Goal: Transaction & Acquisition: Purchase product/service

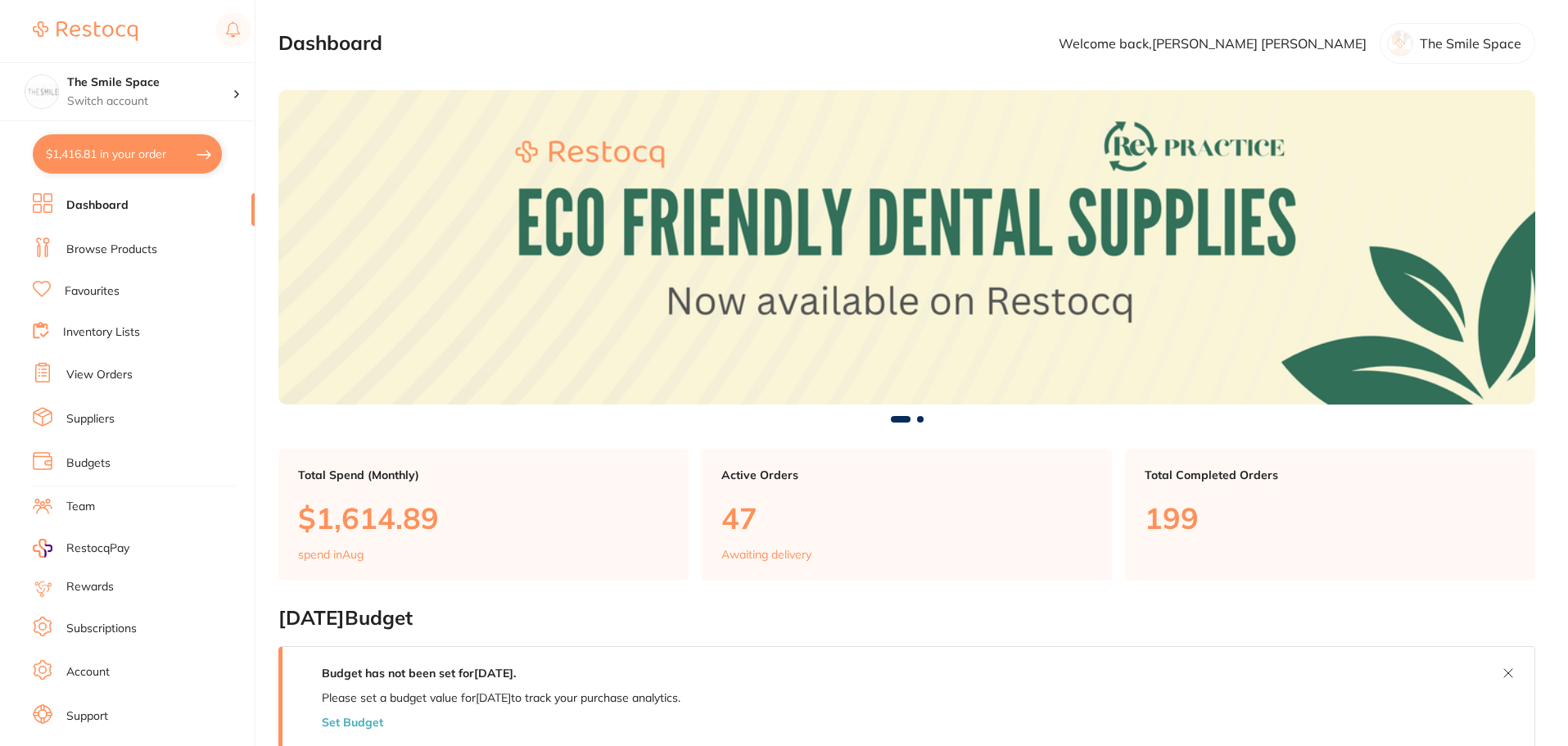
click at [151, 150] on button "$1,416.81 in your order" at bounding box center [128, 154] width 189 height 40
checkbox input "true"
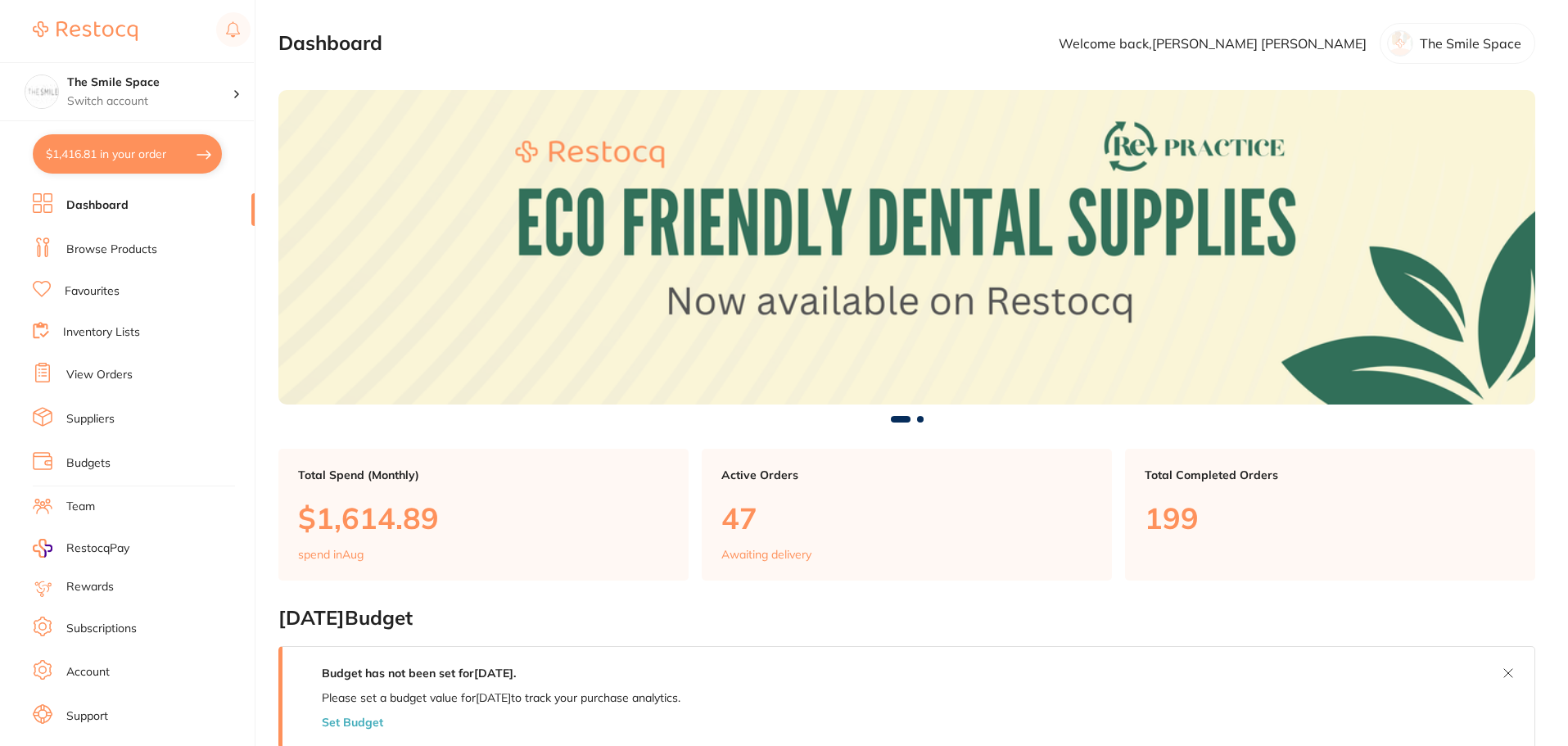
checkbox input "true"
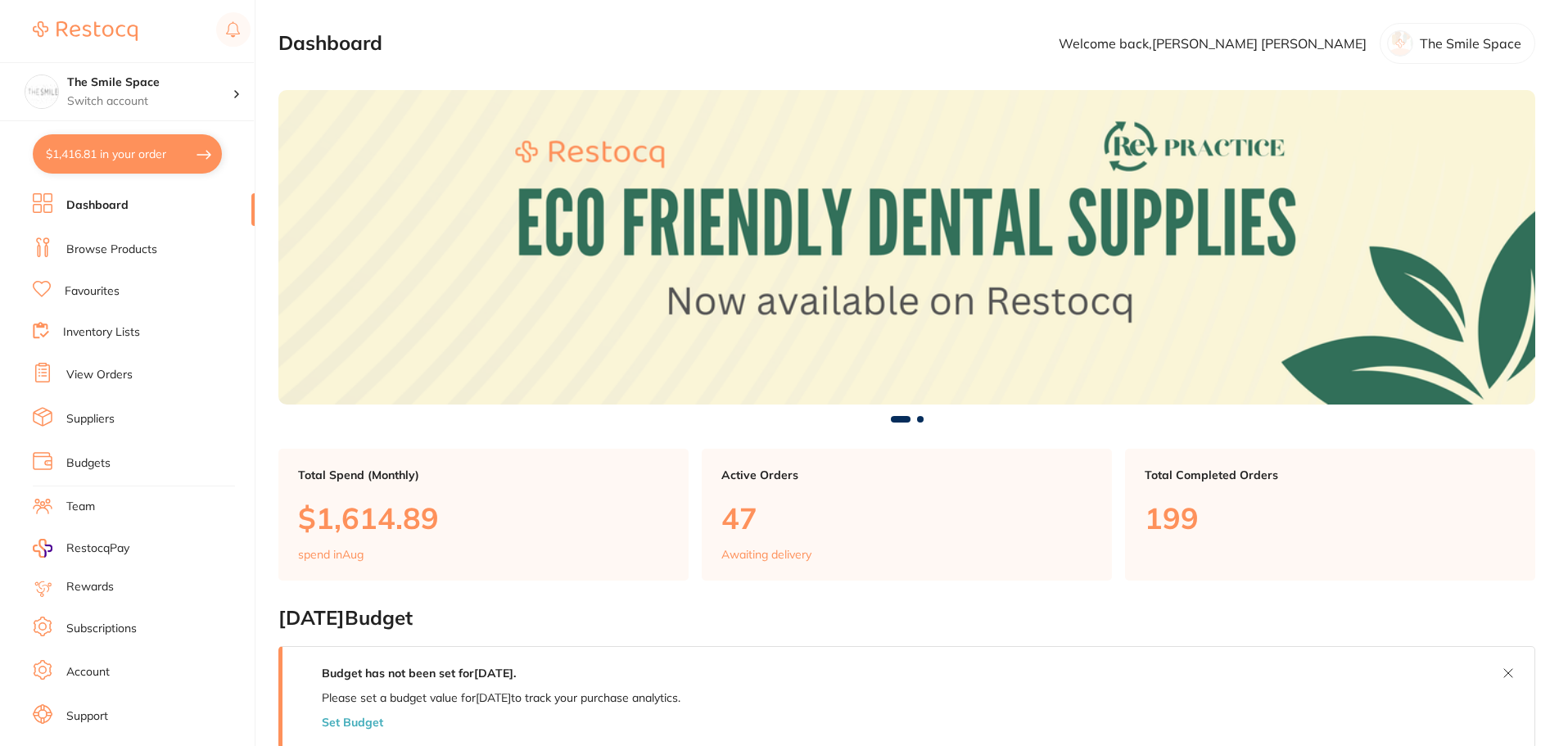
checkbox input "true"
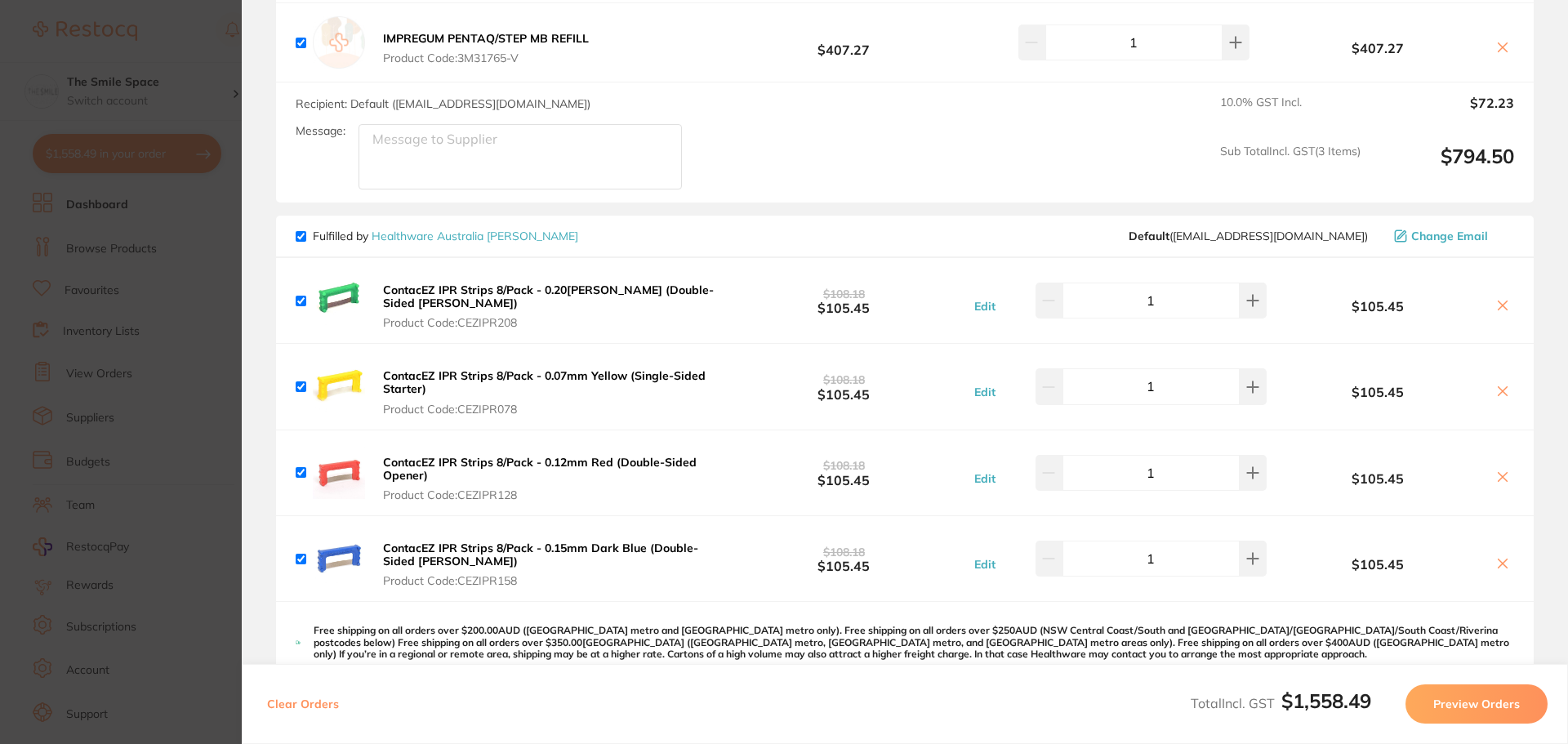
scroll to position [816, 0]
click at [297, 227] on span "Fulfilled by Healthware Australia [PERSON_NAME]" at bounding box center [436, 233] width 282 height 14
click at [297, 233] on input "checkbox" at bounding box center [301, 233] width 11 height 11
checkbox input "false"
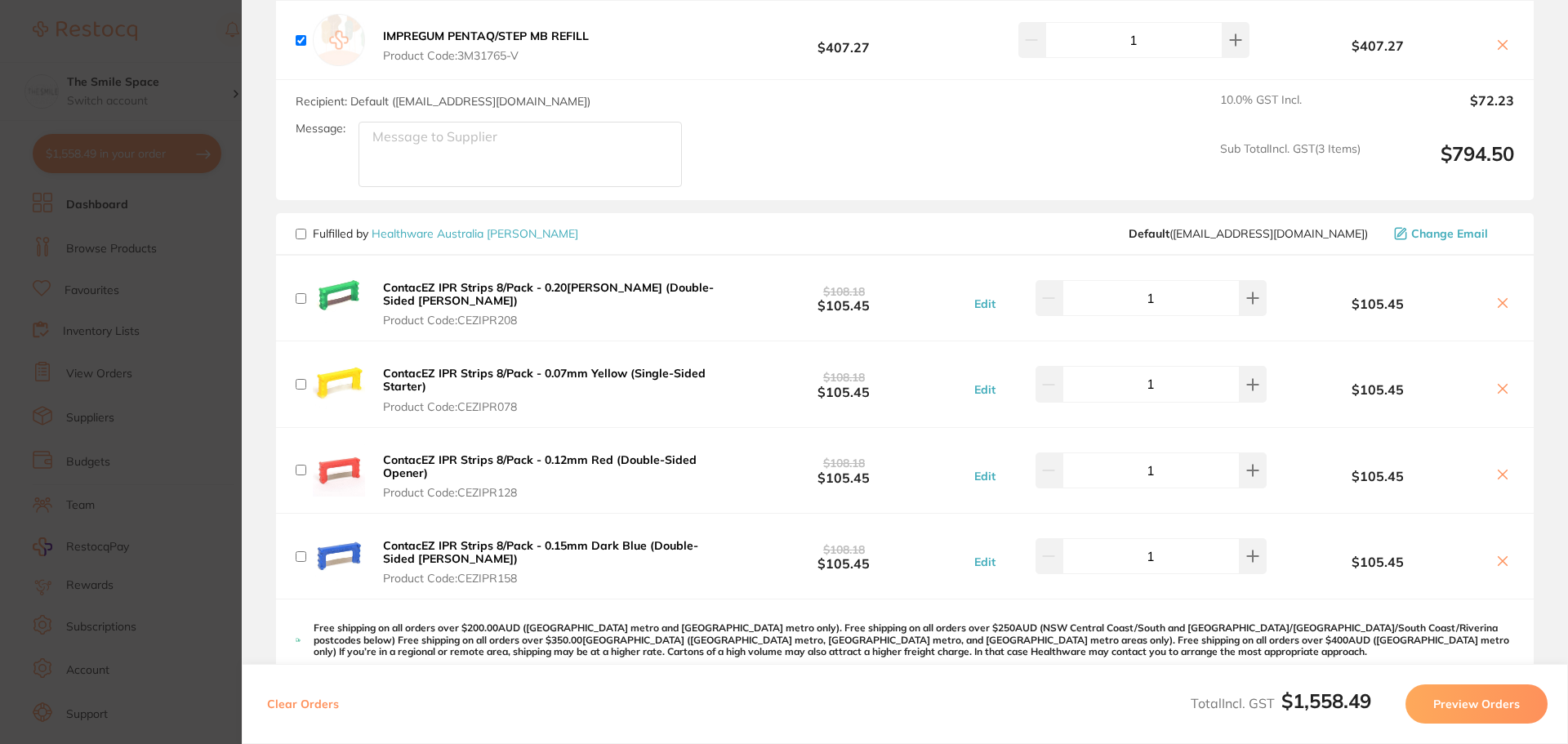
checkbox input "false"
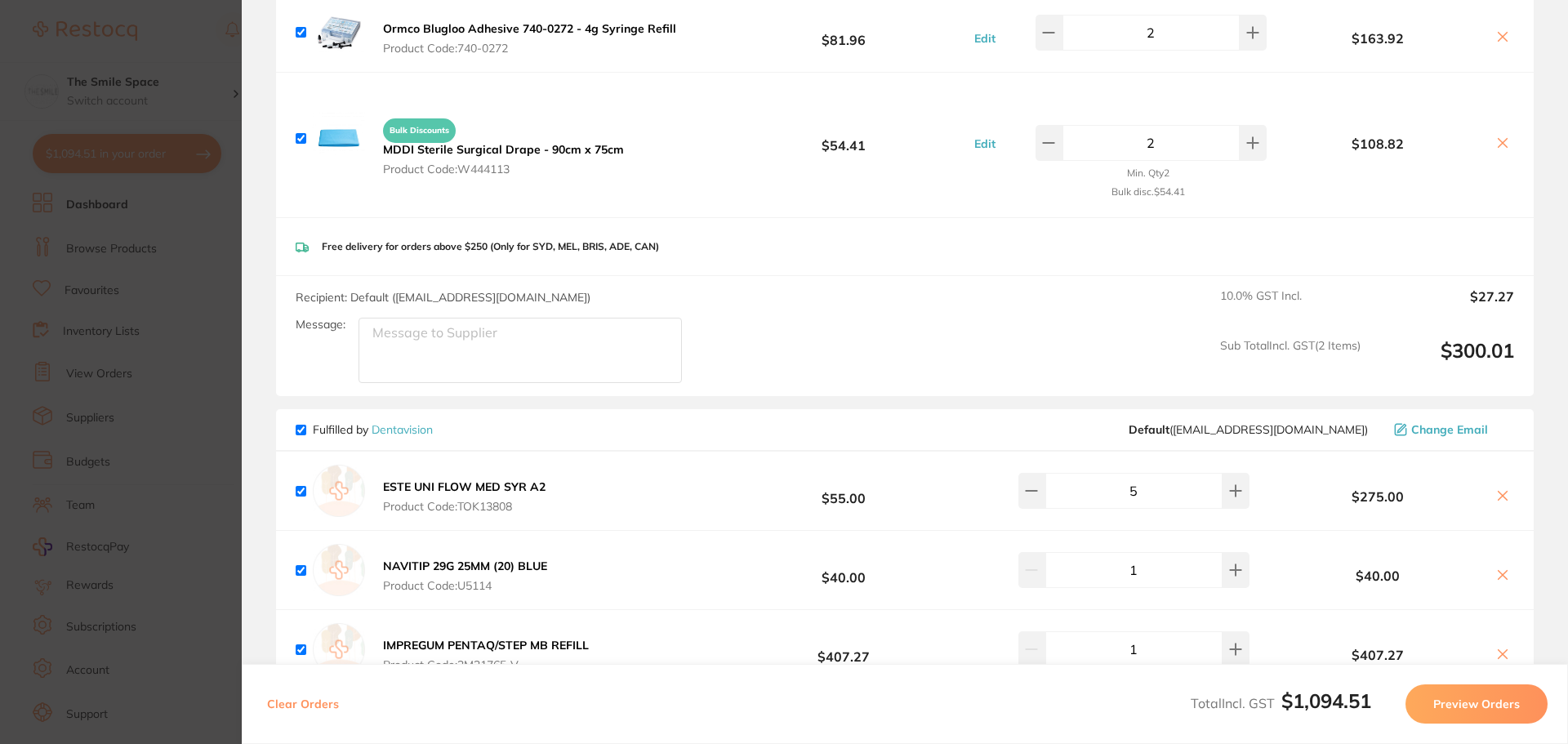
scroll to position [0, 0]
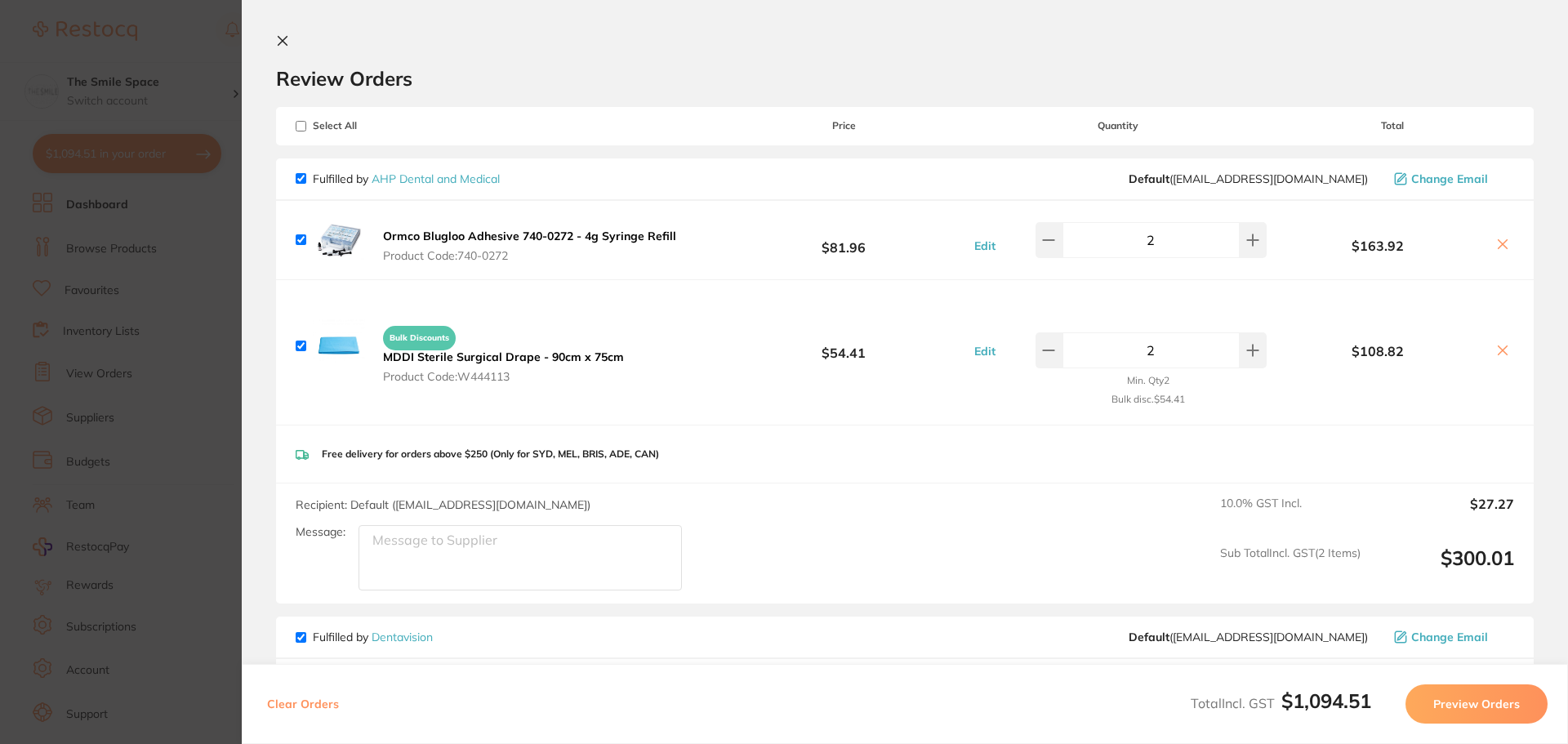
click at [1495, 701] on button "Preview Orders" at bounding box center [1476, 704] width 142 height 40
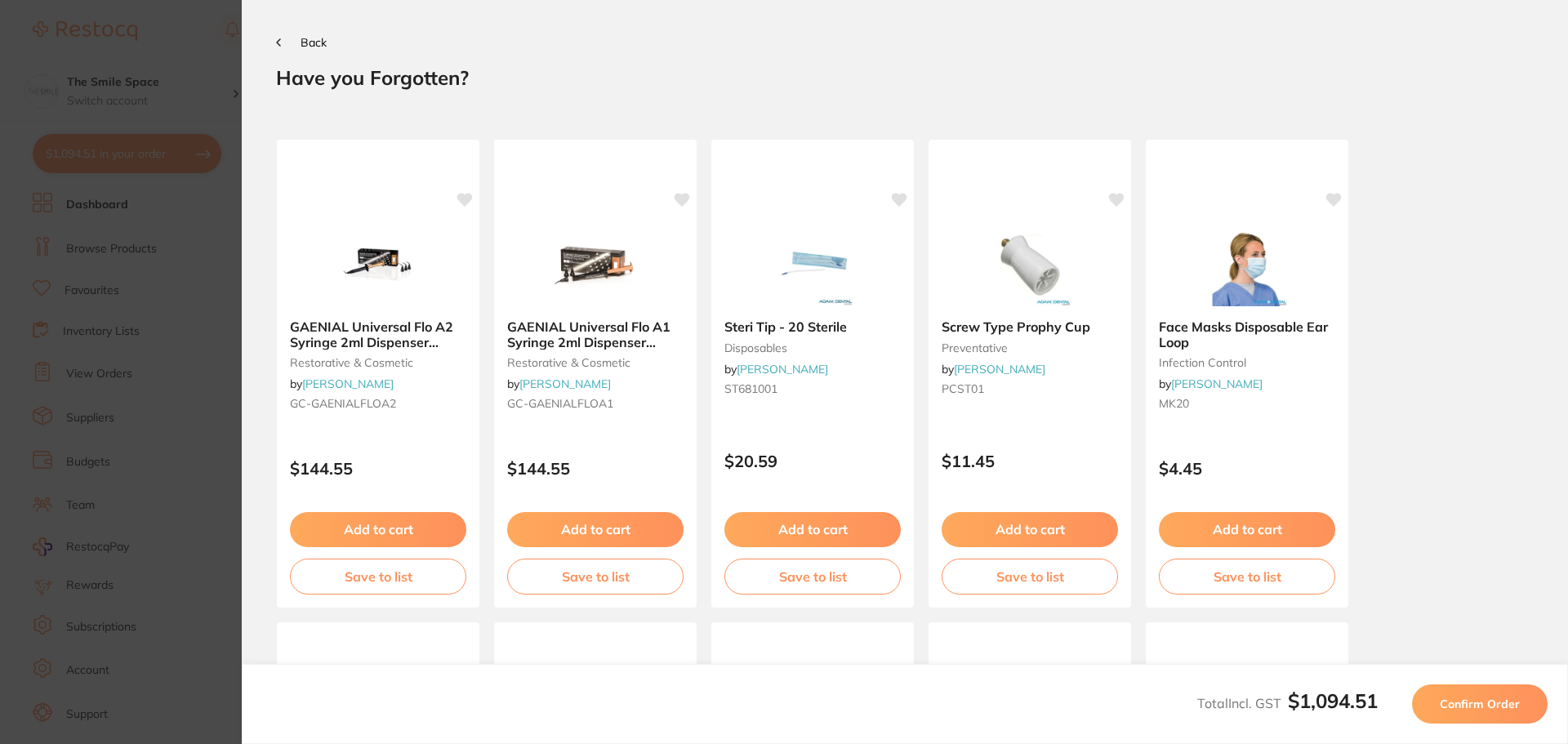
click at [1494, 714] on button "Confirm Order" at bounding box center [1480, 704] width 136 height 40
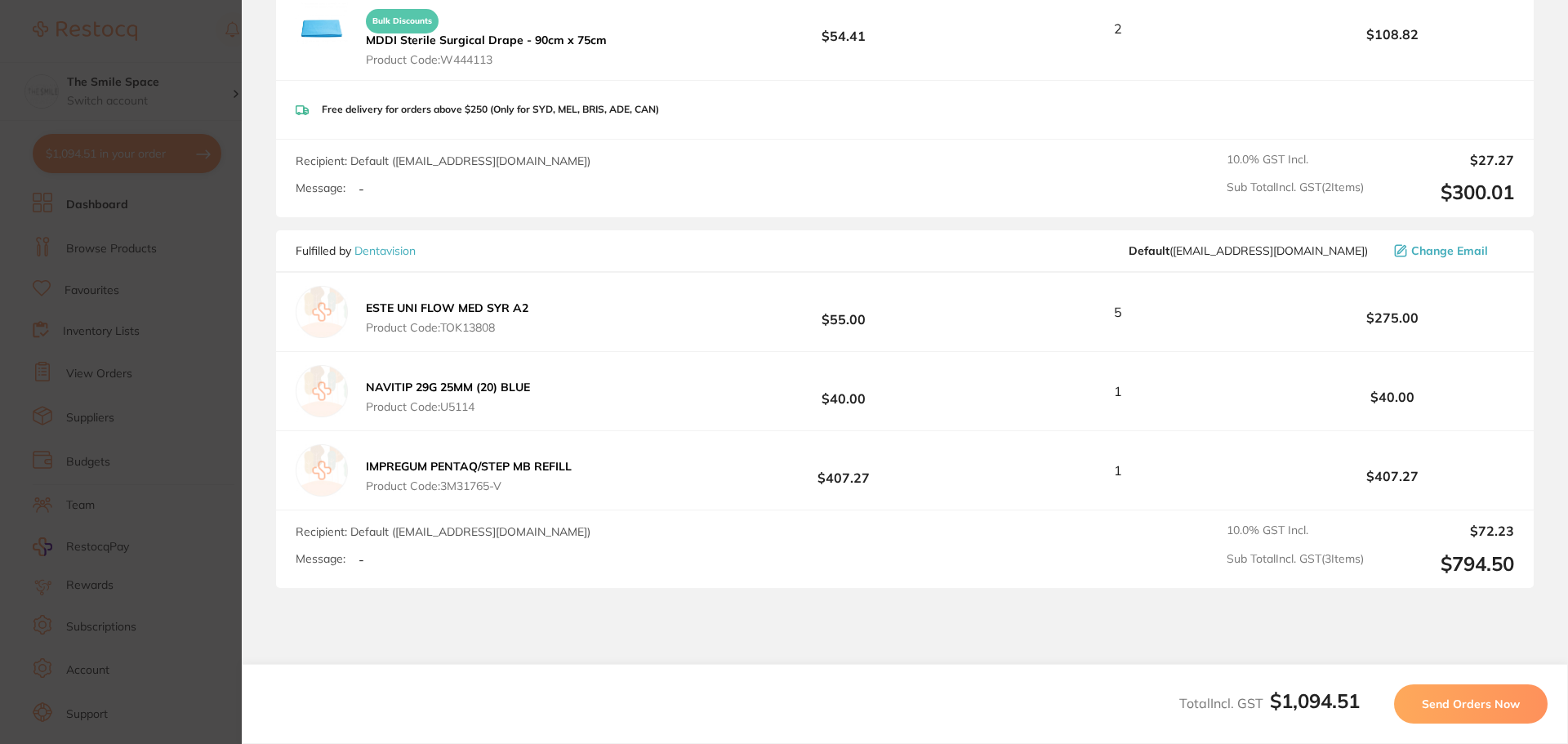
scroll to position [528, 0]
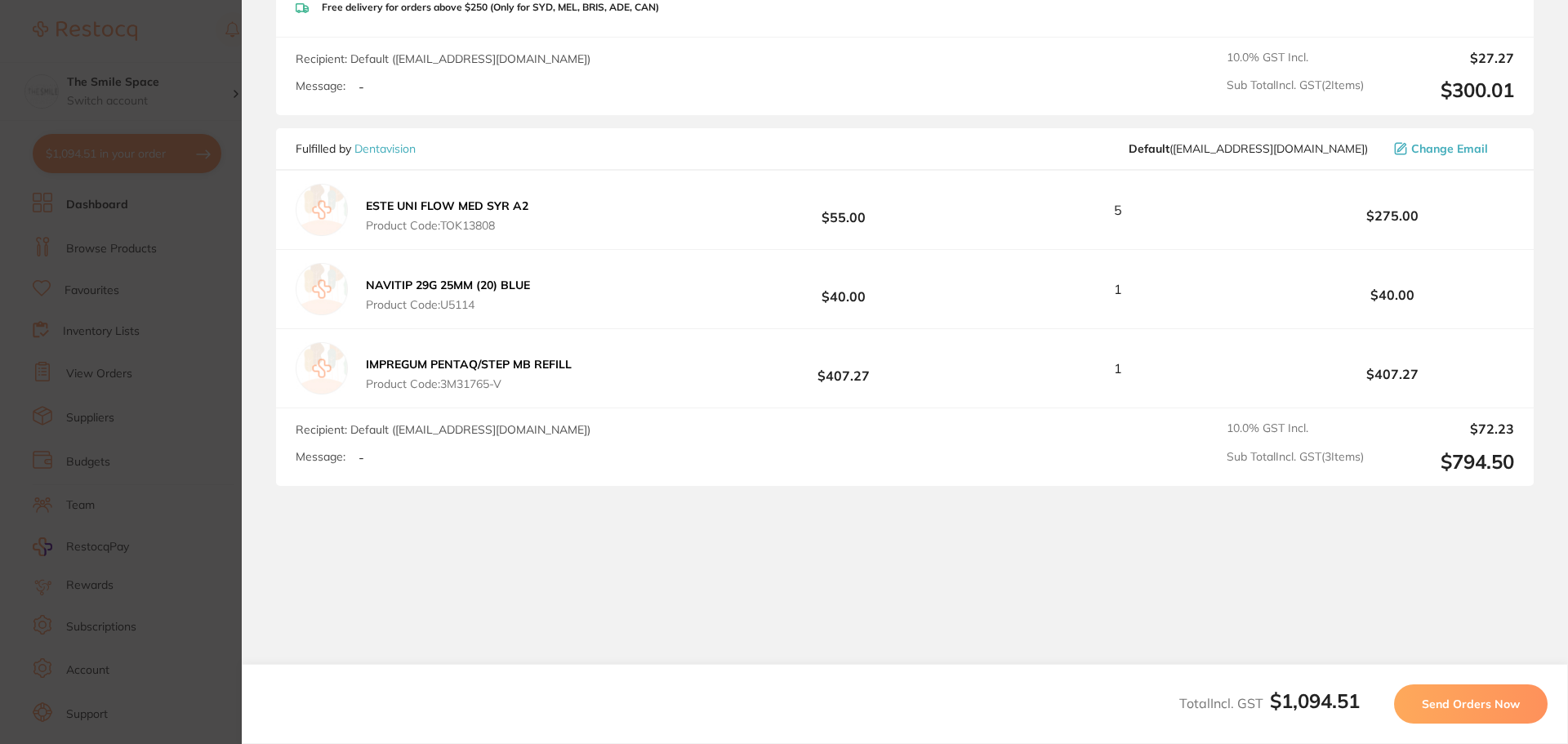
click at [1459, 695] on button "Send Orders Now" at bounding box center [1471, 704] width 153 height 40
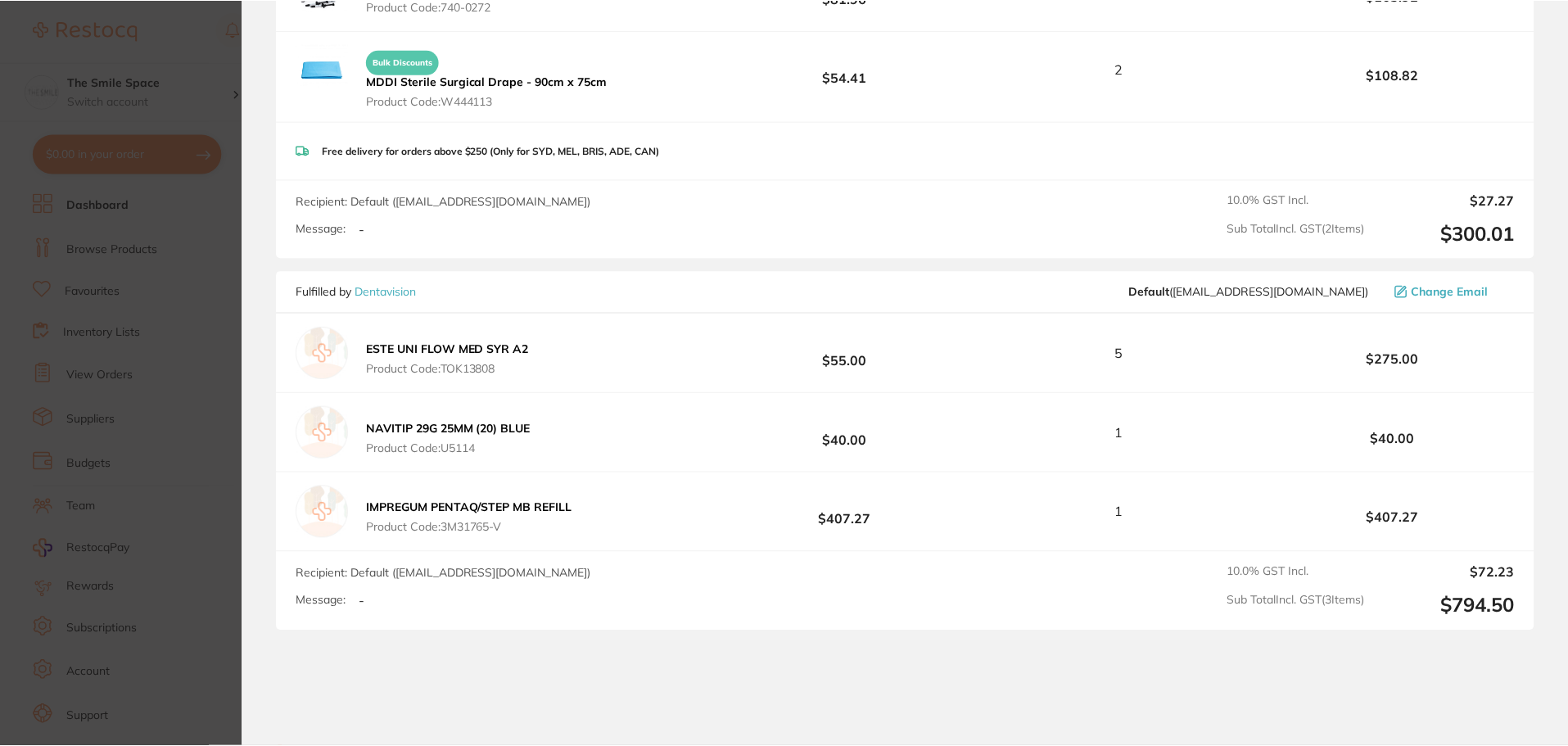
scroll to position [683, 0]
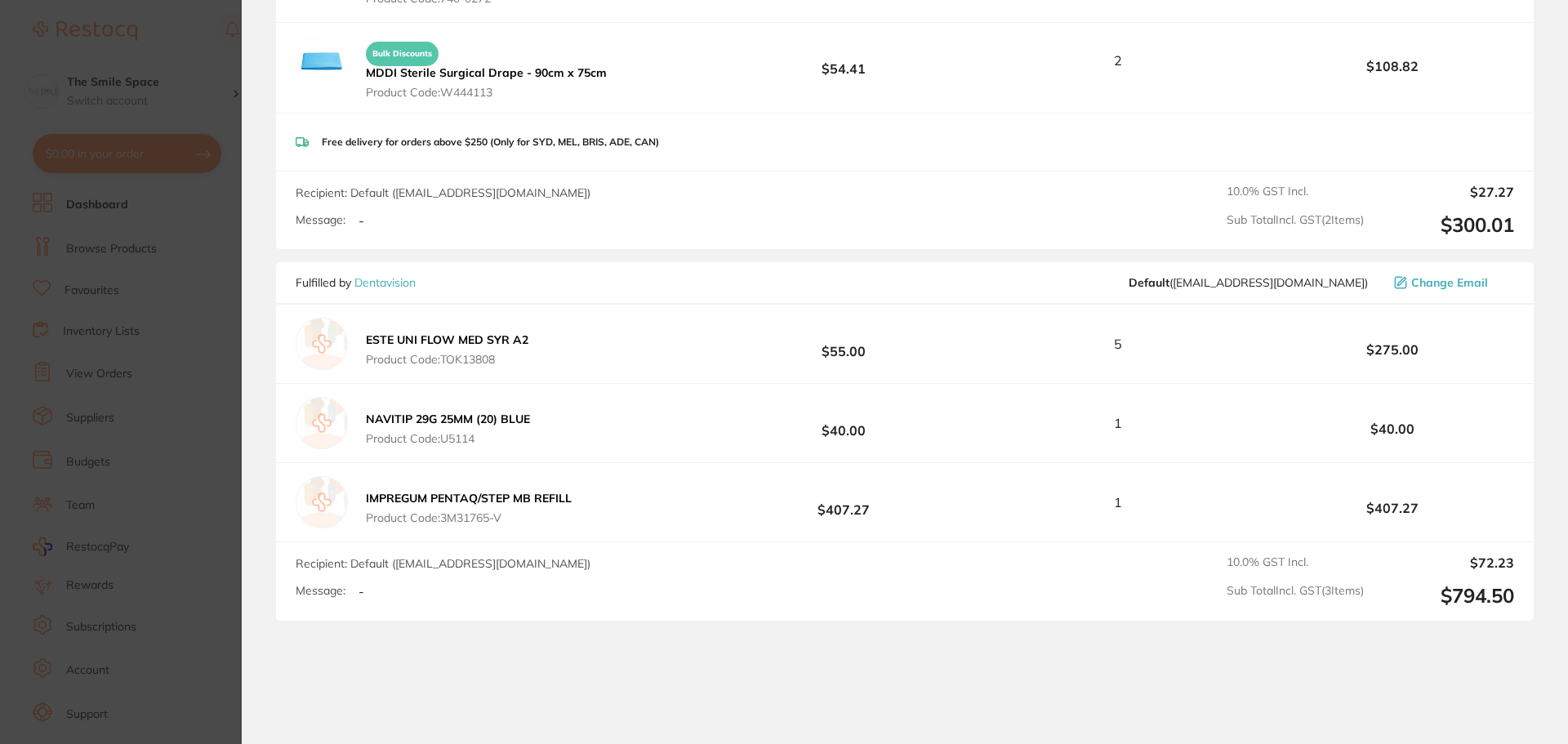
click at [171, 398] on section "Update RRP Set your pre negotiated price for this item. Item Agreed RRP (excl. …" at bounding box center [784, 372] width 1568 height 744
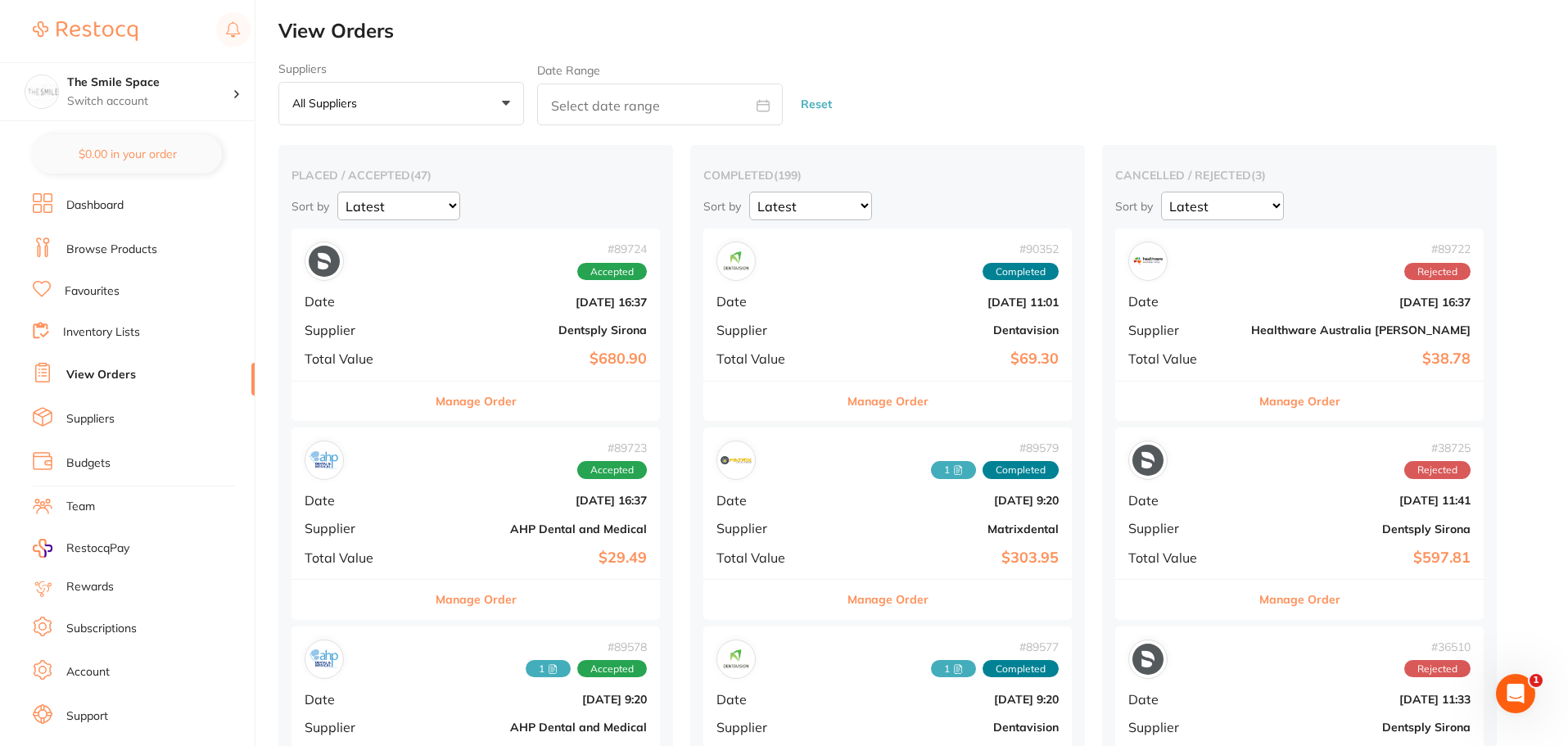
checkbox input "false"
